Goal: Obtain resource: Download file/media

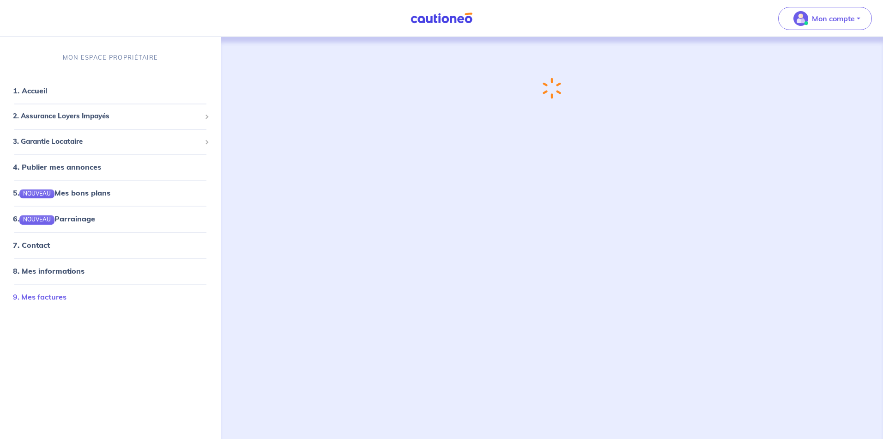
click at [49, 294] on link "9. Mes factures" at bounding box center [40, 296] width 54 height 9
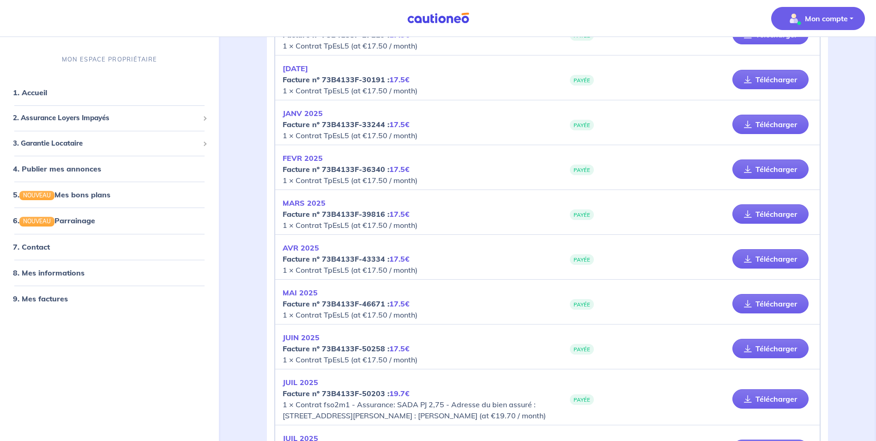
scroll to position [831, 0]
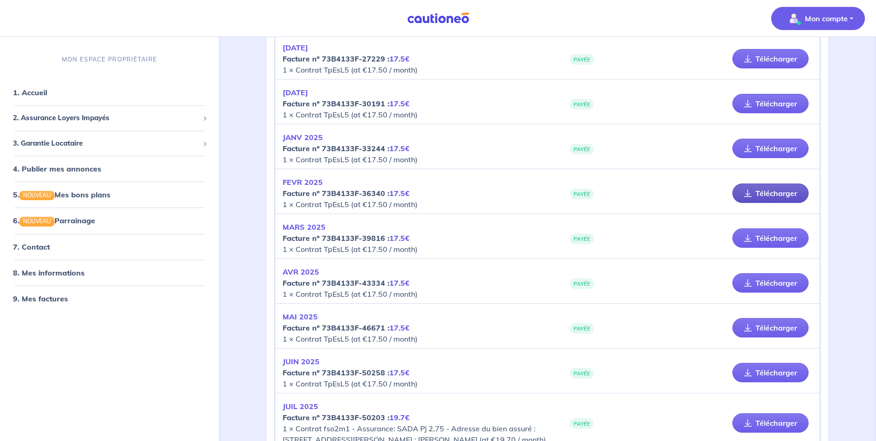
click at [759, 197] on link "Télécharger" at bounding box center [770, 192] width 76 height 19
click at [768, 235] on link "Télécharger" at bounding box center [770, 237] width 76 height 19
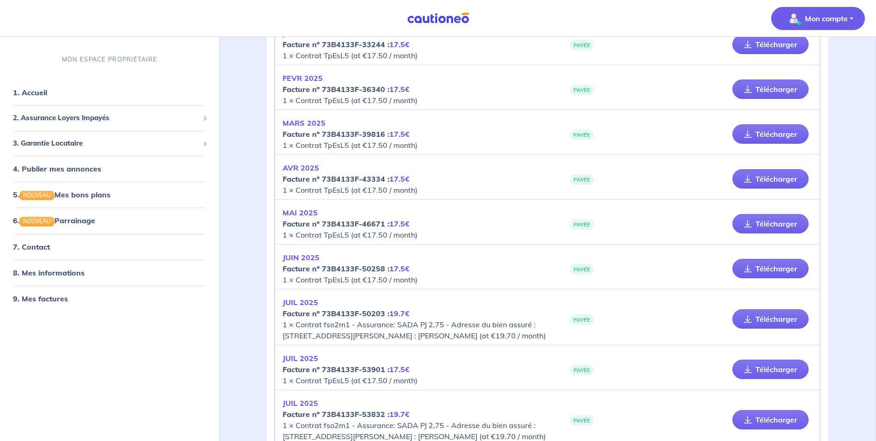
scroll to position [970, 0]
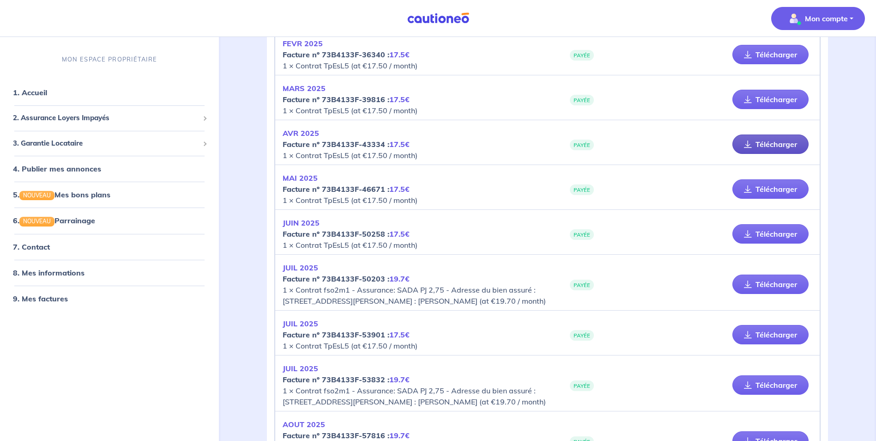
click at [752, 141] on icon at bounding box center [748, 143] width 8 height 7
click at [786, 189] on link "Télécharger" at bounding box center [770, 188] width 76 height 19
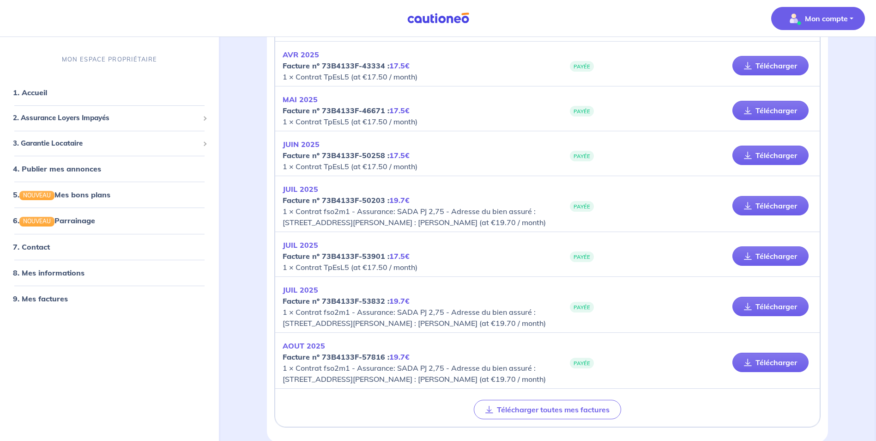
scroll to position [1062, 0]
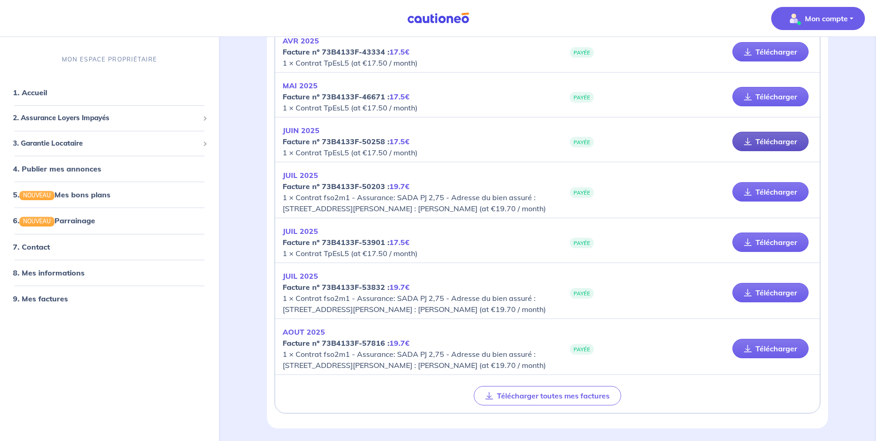
click at [755, 139] on link "Télécharger" at bounding box center [770, 141] width 76 height 19
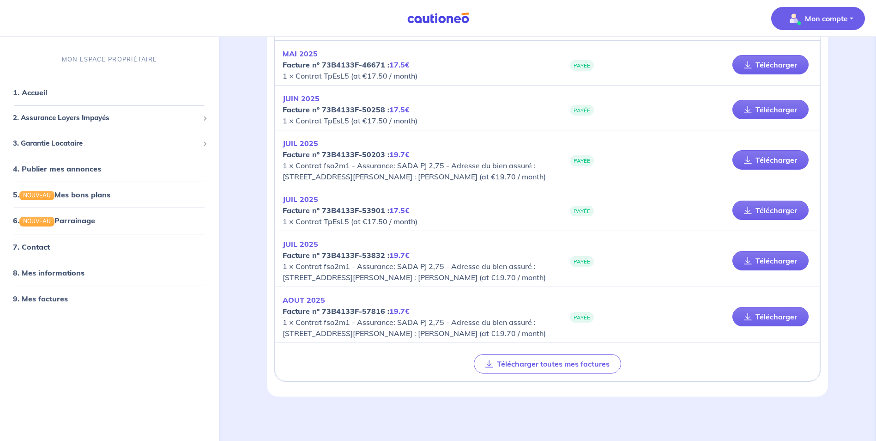
scroll to position [1127, 0]
click at [762, 200] on link "Télécharger" at bounding box center [770, 209] width 76 height 19
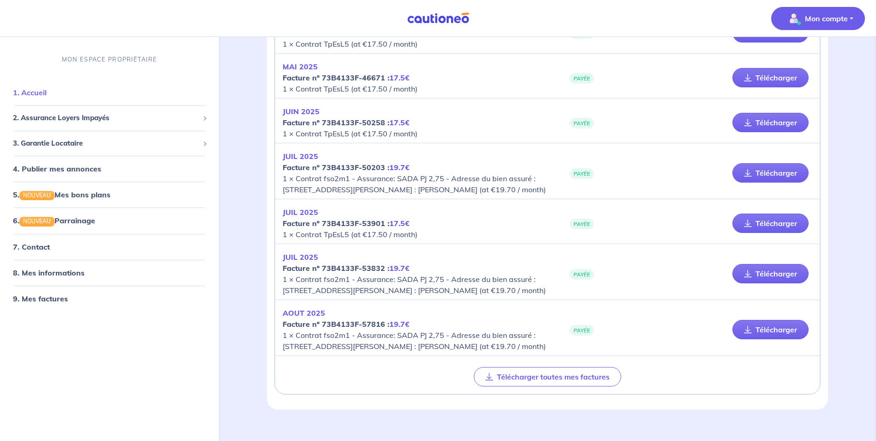
click at [38, 90] on link "1. Accueil" at bounding box center [30, 92] width 34 height 9
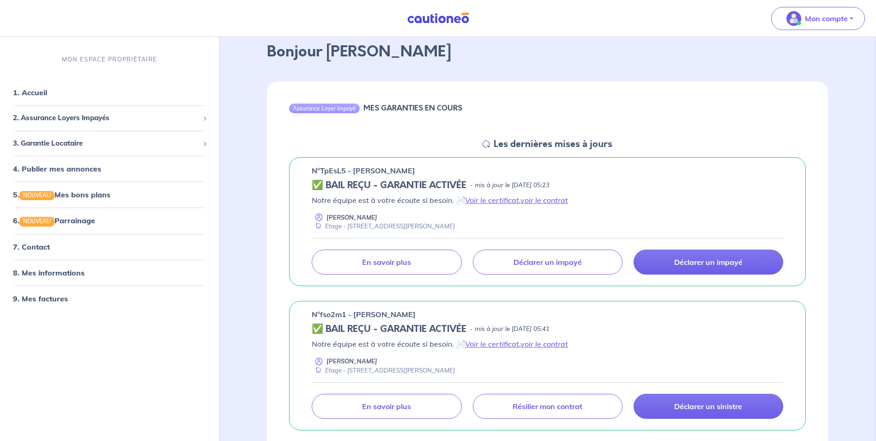
scroll to position [185, 0]
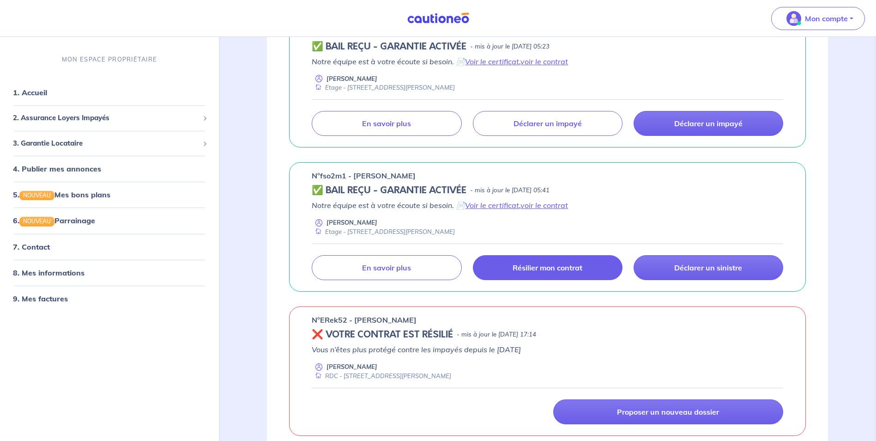
click at [537, 266] on p "Résilier mon contrat" at bounding box center [548, 267] width 70 height 9
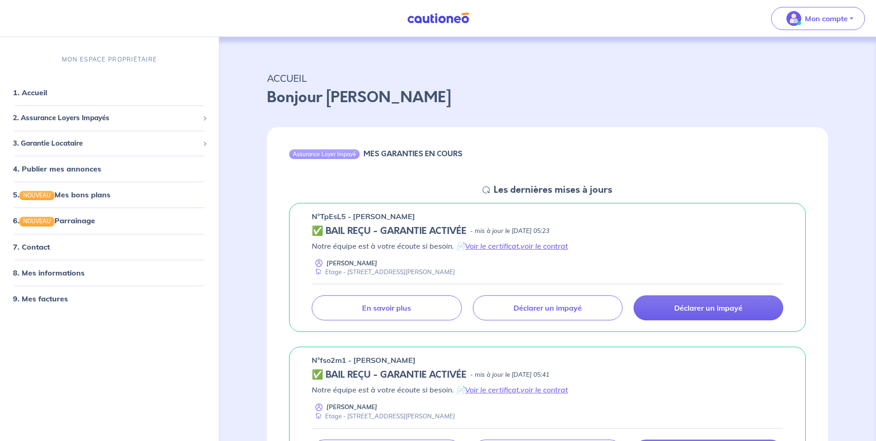
scroll to position [0, 0]
click at [50, 295] on link "9. Mes factures" at bounding box center [40, 298] width 54 height 9
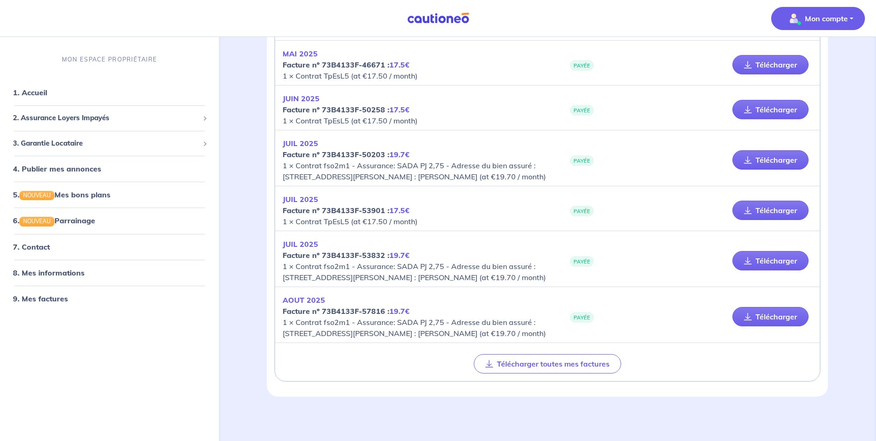
scroll to position [1127, 0]
click at [761, 251] on link "Télécharger" at bounding box center [770, 260] width 76 height 19
click at [777, 307] on link "Télécharger" at bounding box center [770, 316] width 76 height 19
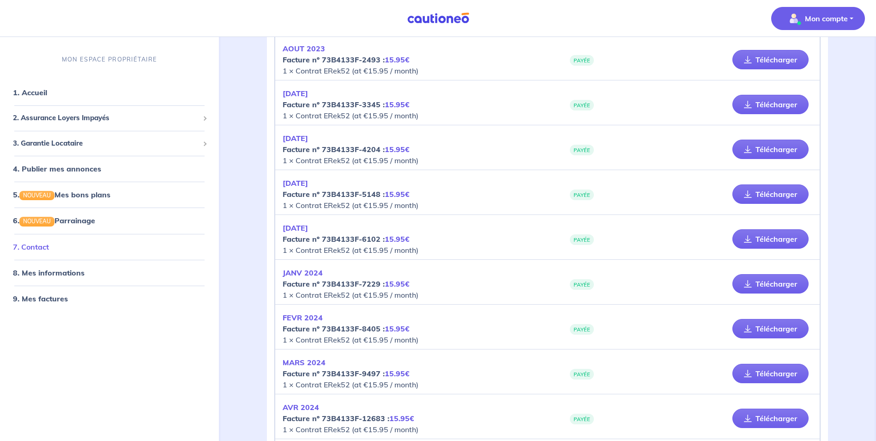
scroll to position [231, 0]
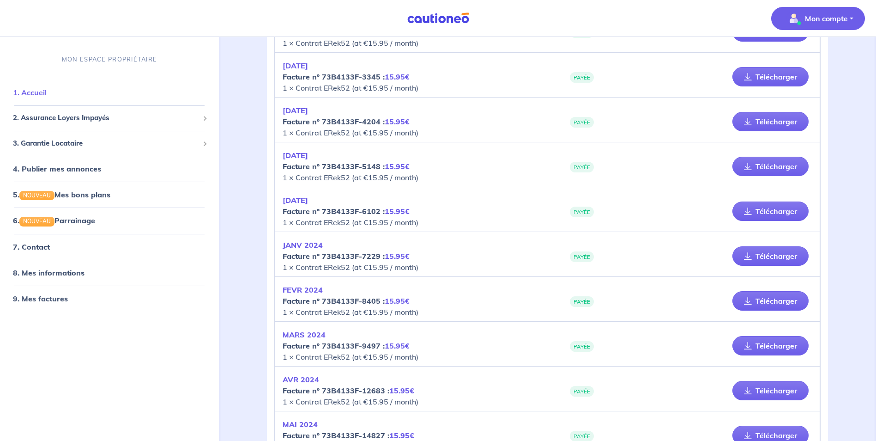
click at [42, 93] on link "1. Accueil" at bounding box center [30, 92] width 34 height 9
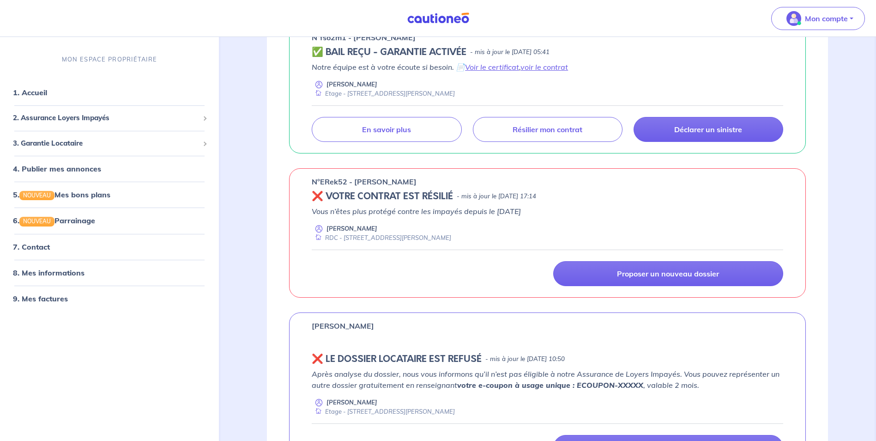
scroll to position [139, 0]
